Goal: Manage account settings

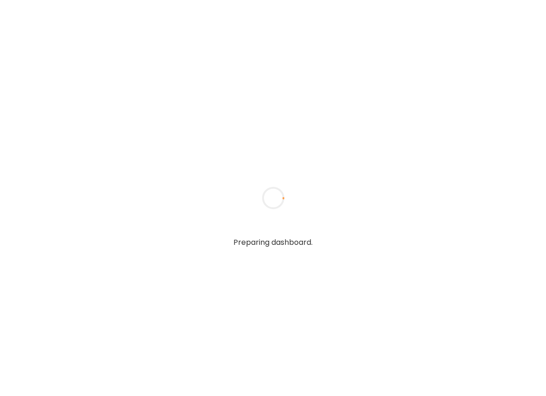
type textarea "**********"
type input "**********"
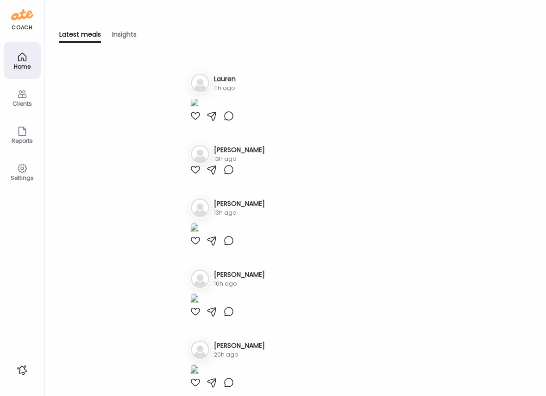
click at [19, 57] on icon at bounding box center [22, 56] width 11 height 11
click at [223, 78] on h3 "Lauren" at bounding box center [225, 79] width 22 height 10
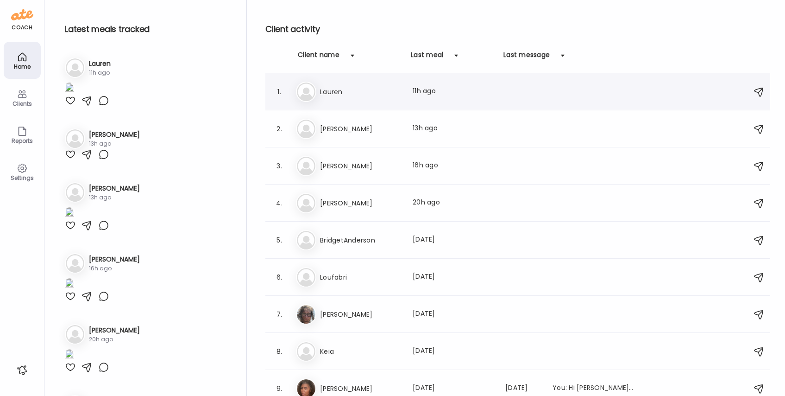
click at [344, 91] on h3 "Lauren" at bounding box center [361, 91] width 82 height 11
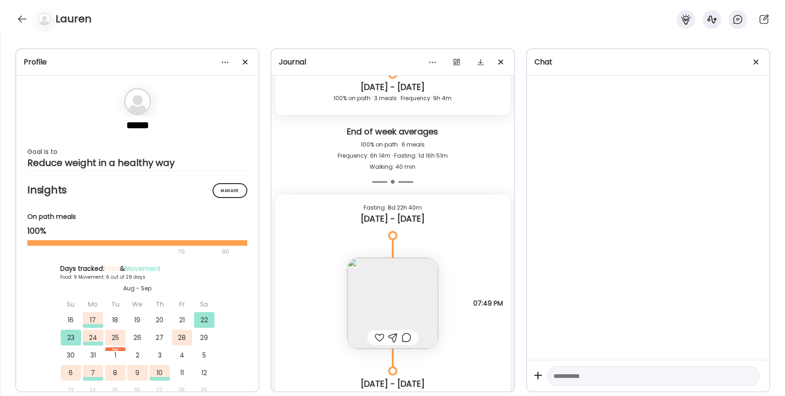
scroll to position [5011, 0]
click at [546, 59] on div at bounding box center [756, 62] width 19 height 19
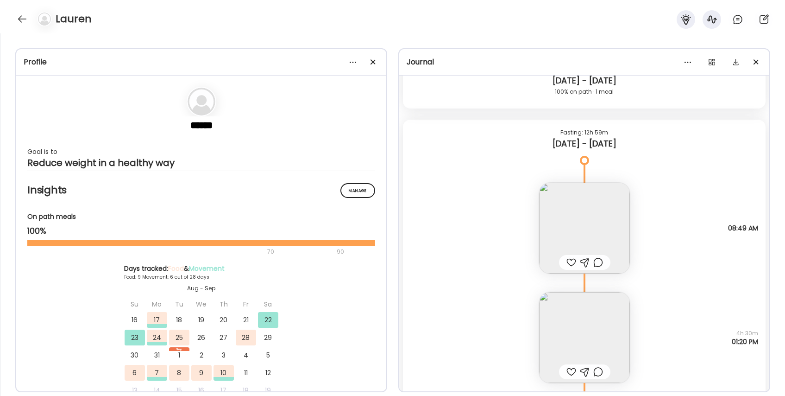
scroll to position [5318, 0]
click at [546, 213] on img at bounding box center [584, 225] width 91 height 91
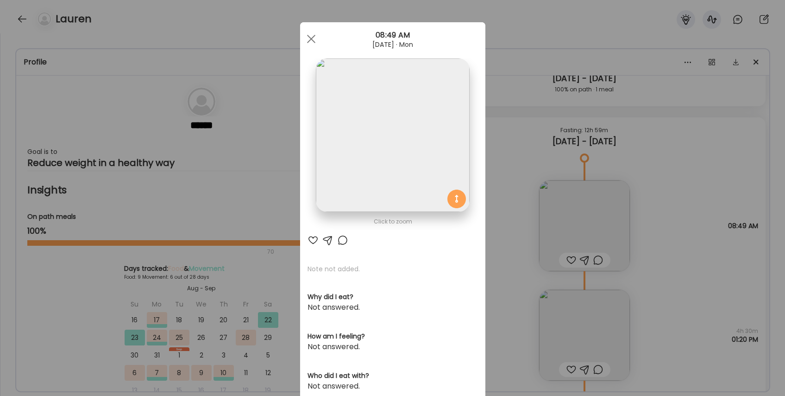
click at [419, 129] on img at bounding box center [392, 134] width 153 height 153
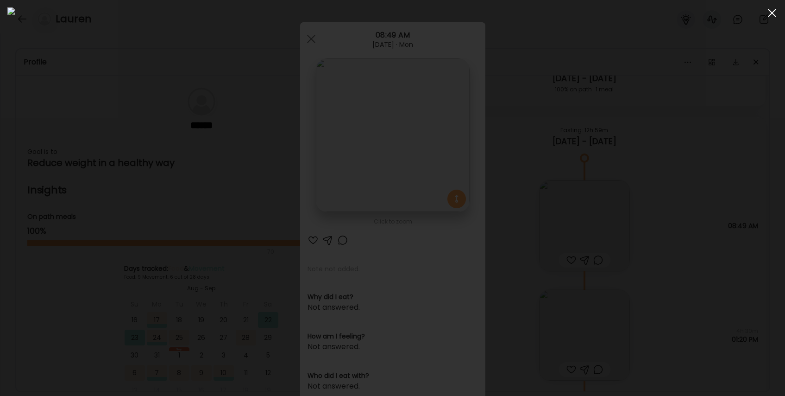
click at [546, 14] on span at bounding box center [772, 13] width 8 height 8
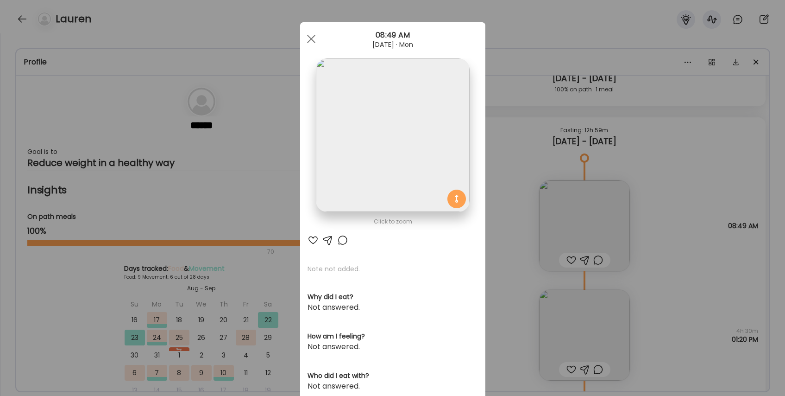
click at [546, 172] on div "Ate Coach Dashboard Wahoo! It’s official Take a moment to set up your Coach Pro…" at bounding box center [392, 198] width 785 height 396
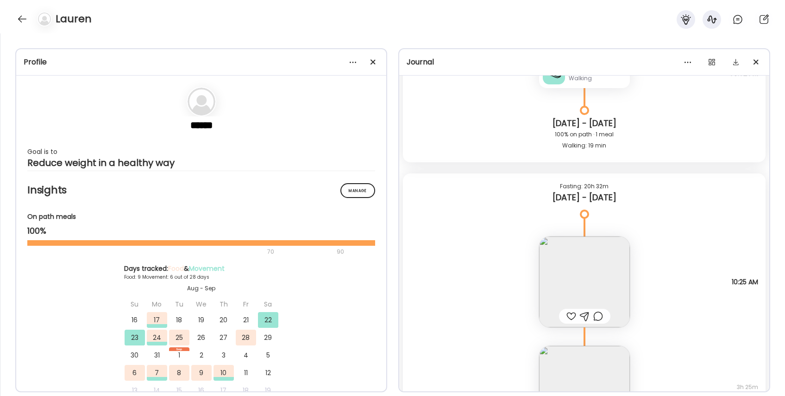
scroll to position [4135, 0]
click at [546, 268] on img at bounding box center [584, 280] width 91 height 91
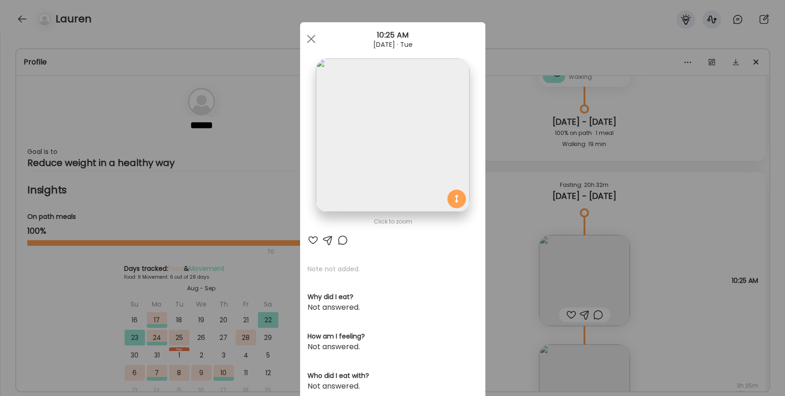
click at [444, 148] on img at bounding box center [392, 134] width 153 height 153
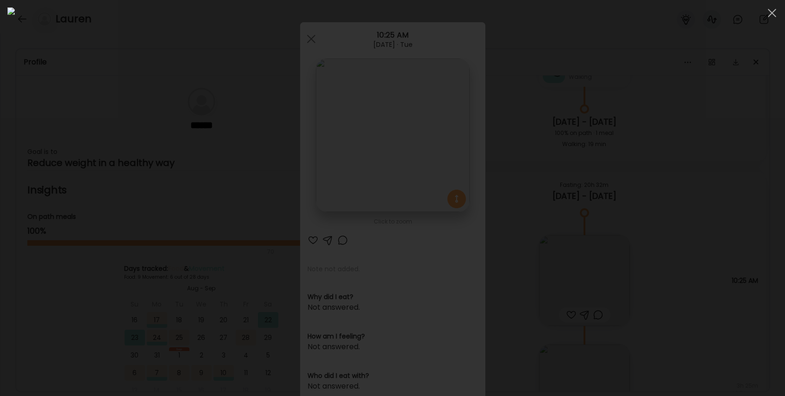
click at [546, 152] on div at bounding box center [392, 197] width 770 height 381
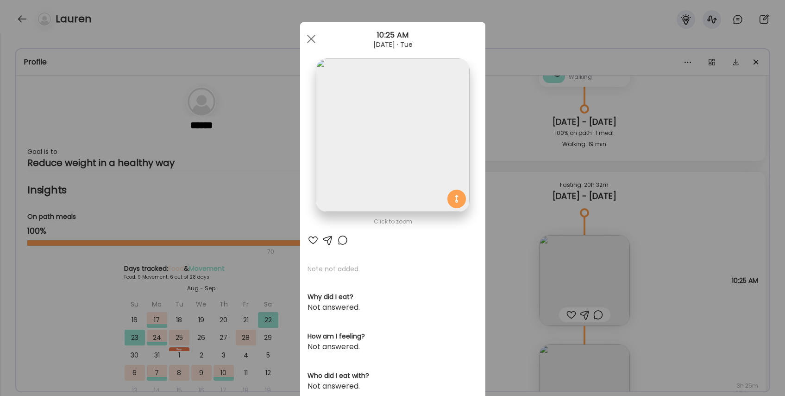
click at [546, 180] on div "Ate Coach Dashboard Wahoo! It’s official Take a moment to set up your Coach Pro…" at bounding box center [392, 198] width 785 height 396
